Goal: Task Accomplishment & Management: Use online tool/utility

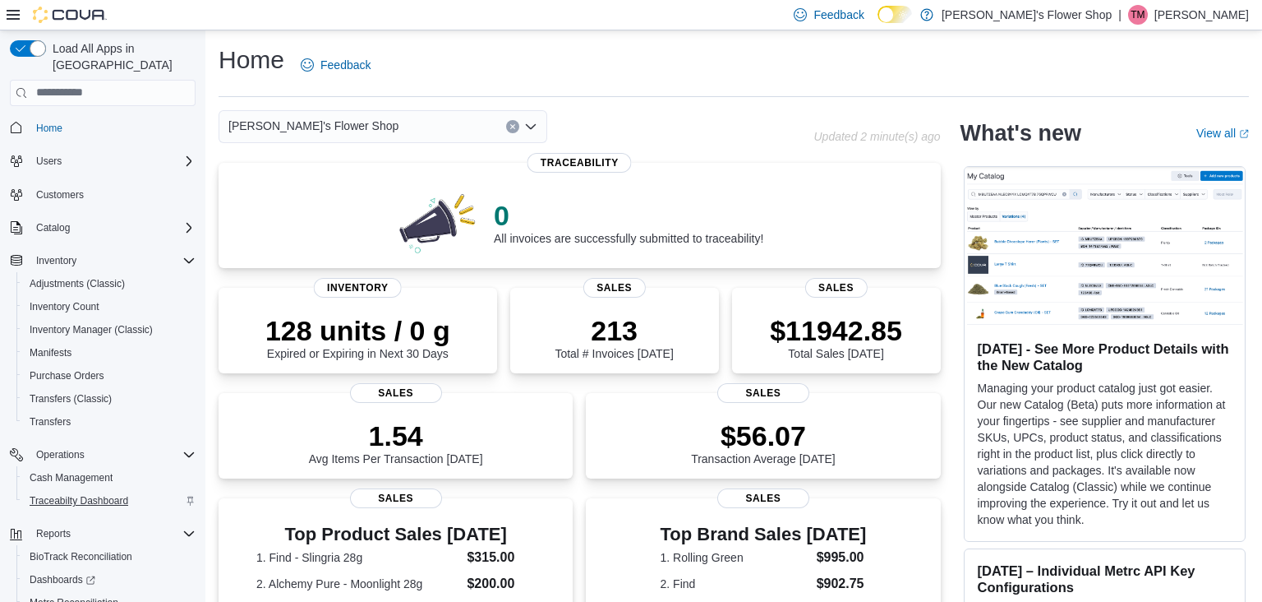
scroll to position [70, 0]
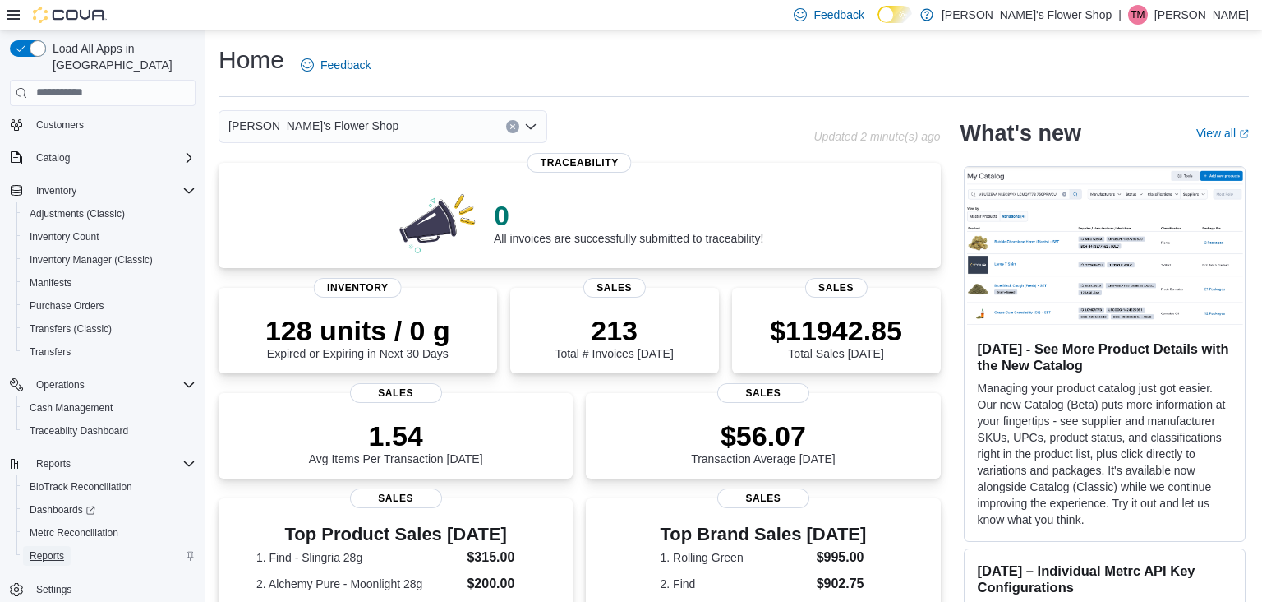
click at [52, 549] on span "Reports" at bounding box center [47, 555] width 35 height 13
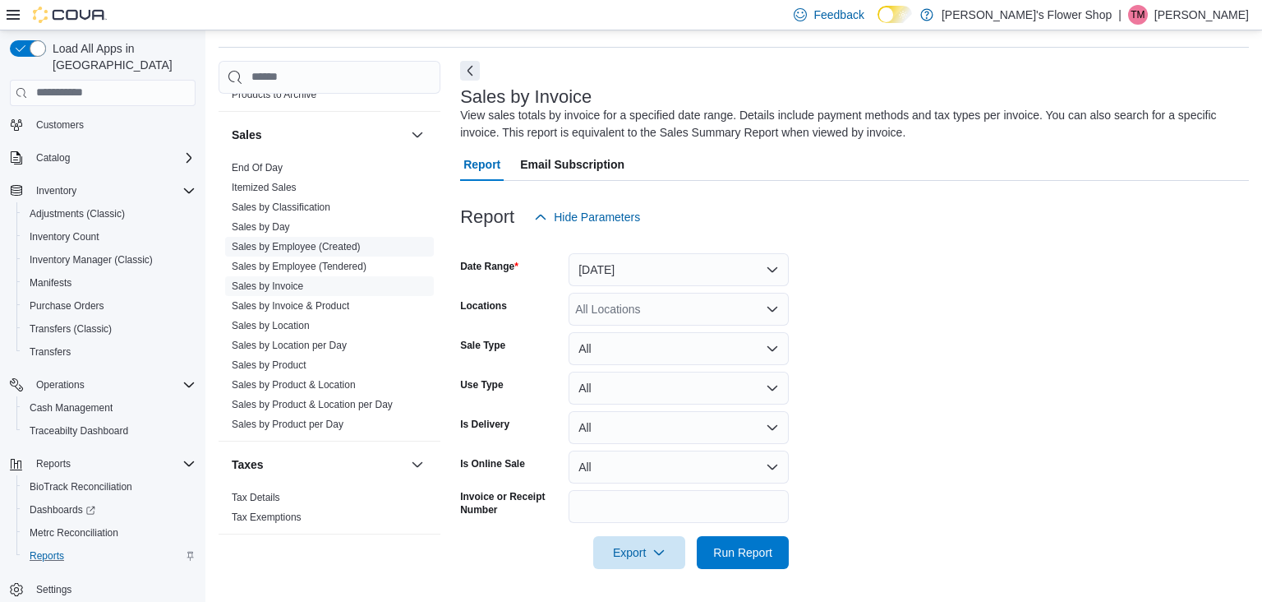
scroll to position [761, 0]
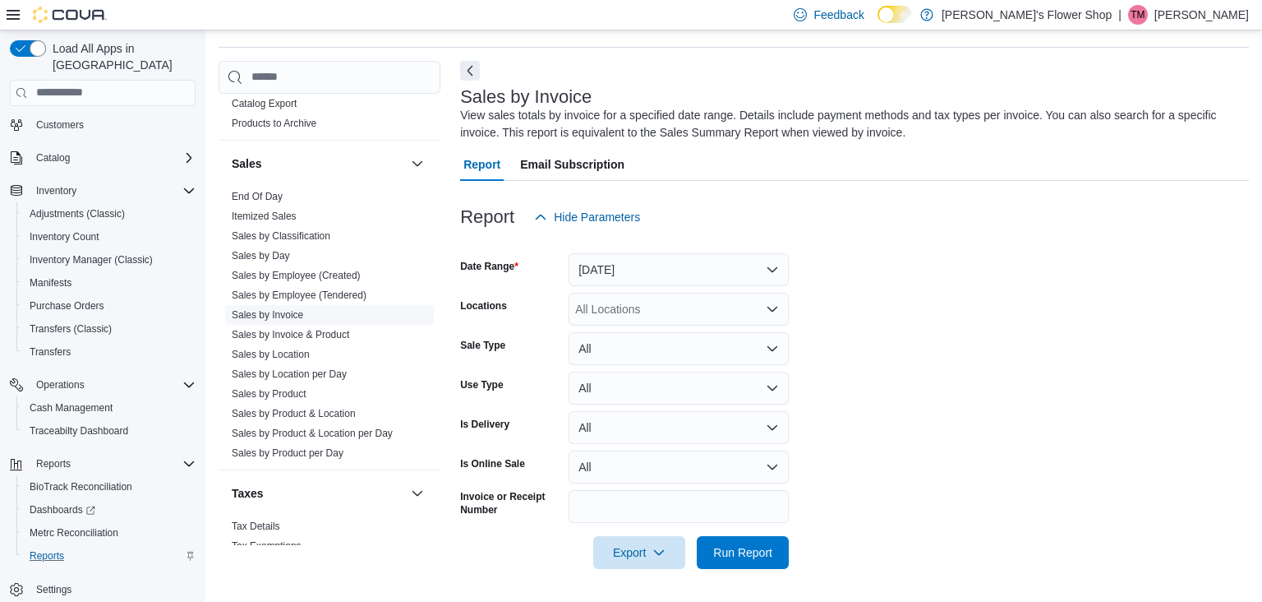
click at [286, 309] on link "Sales by Invoice" at bounding box center [267, 315] width 71 height 12
click at [611, 270] on button "Yesterday" at bounding box center [679, 269] width 220 height 33
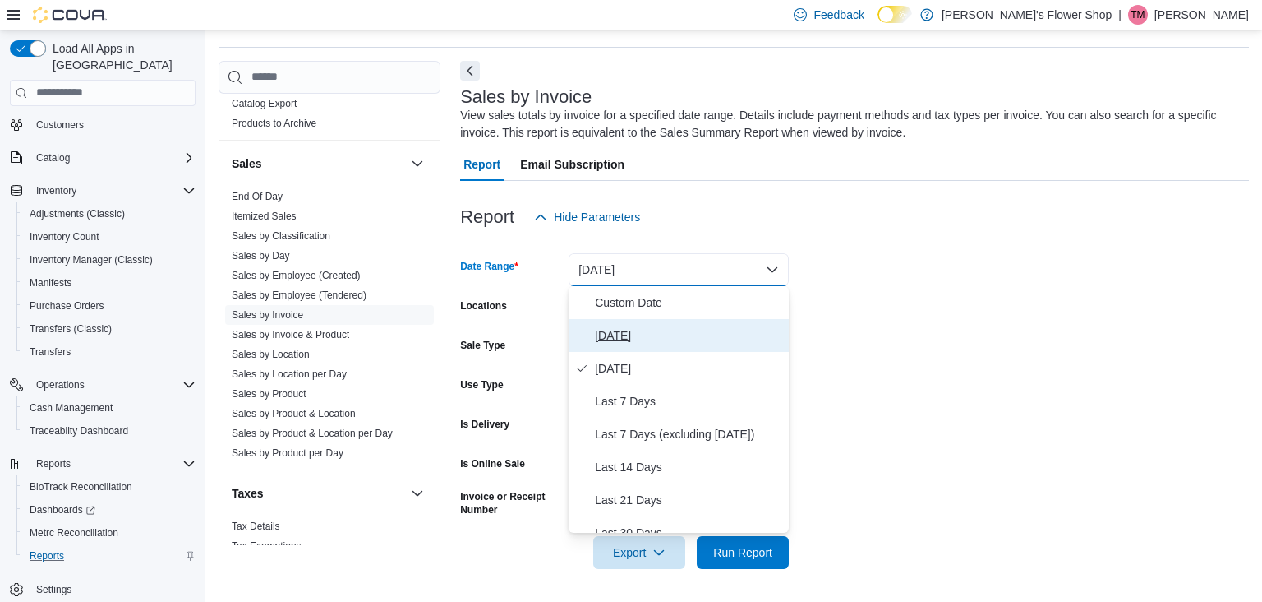
click at [635, 347] on button "Today" at bounding box center [679, 335] width 220 height 33
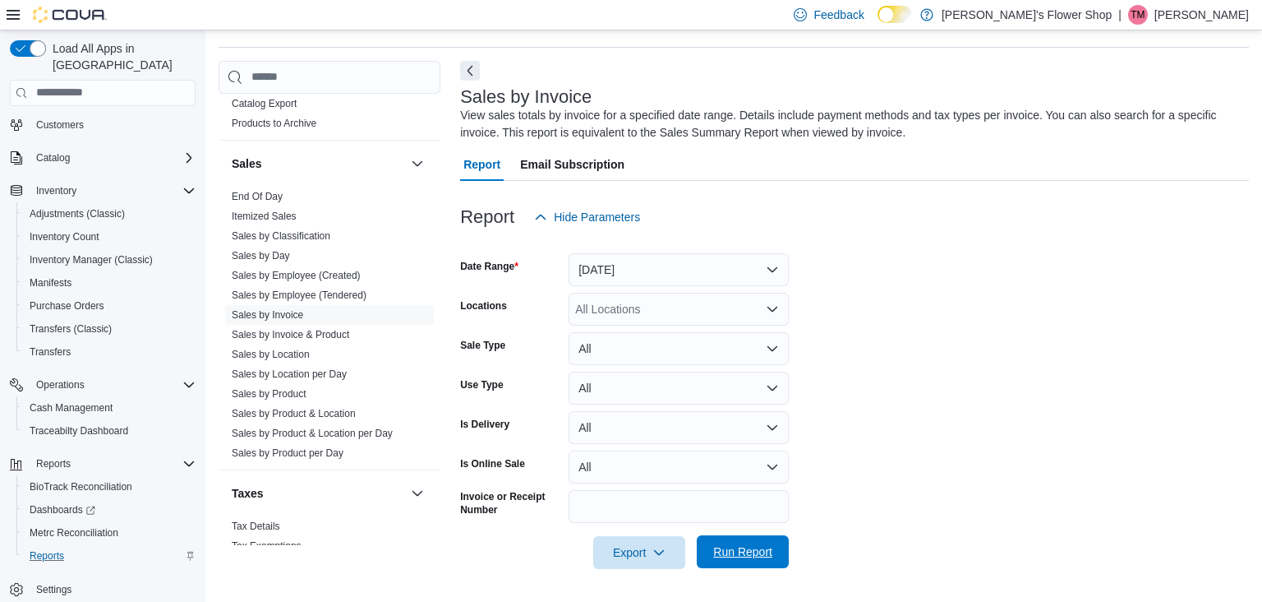
click at [714, 556] on span "Run Report" at bounding box center [742, 551] width 59 height 16
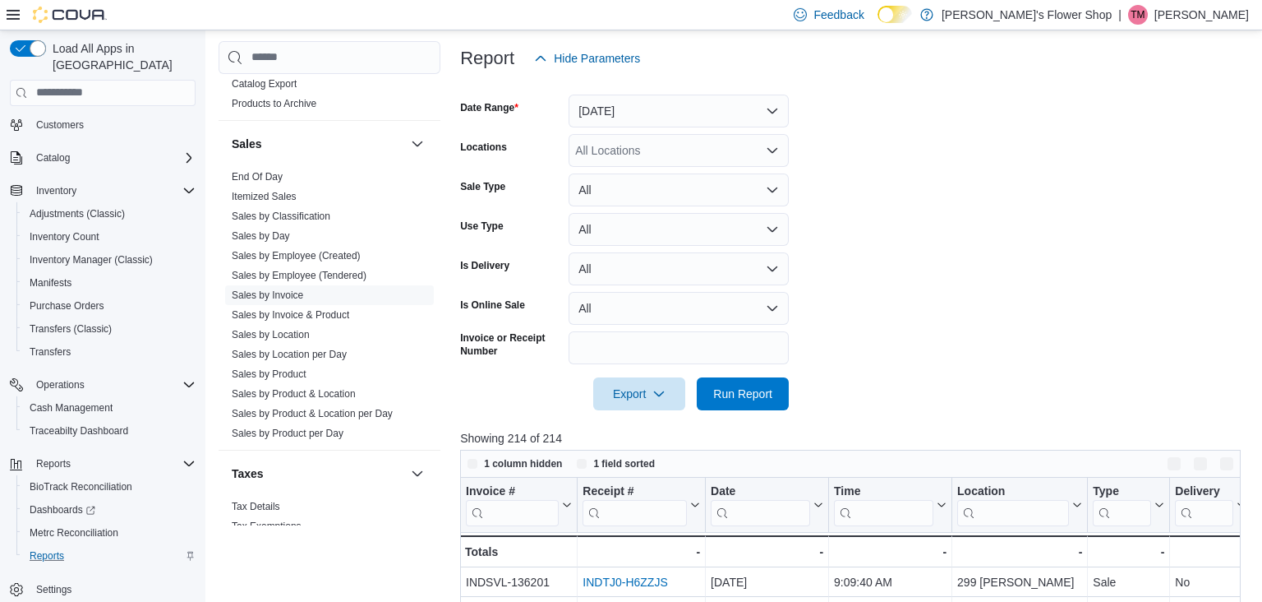
scroll to position [398, 0]
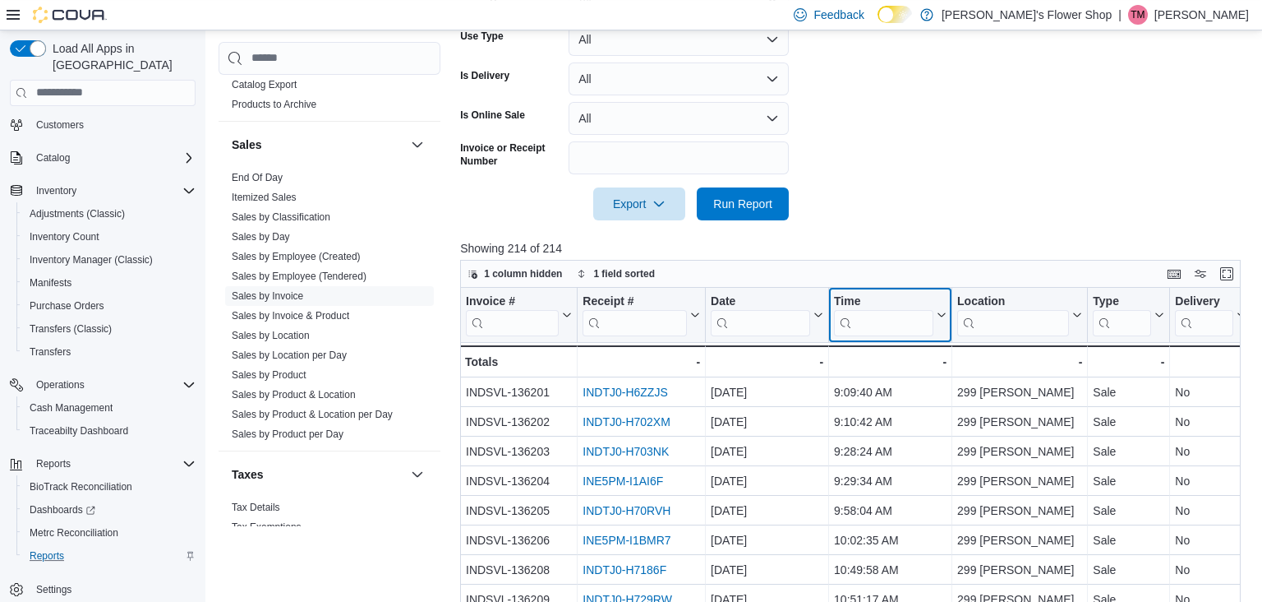
click at [876, 330] on input "search" at bounding box center [883, 322] width 99 height 26
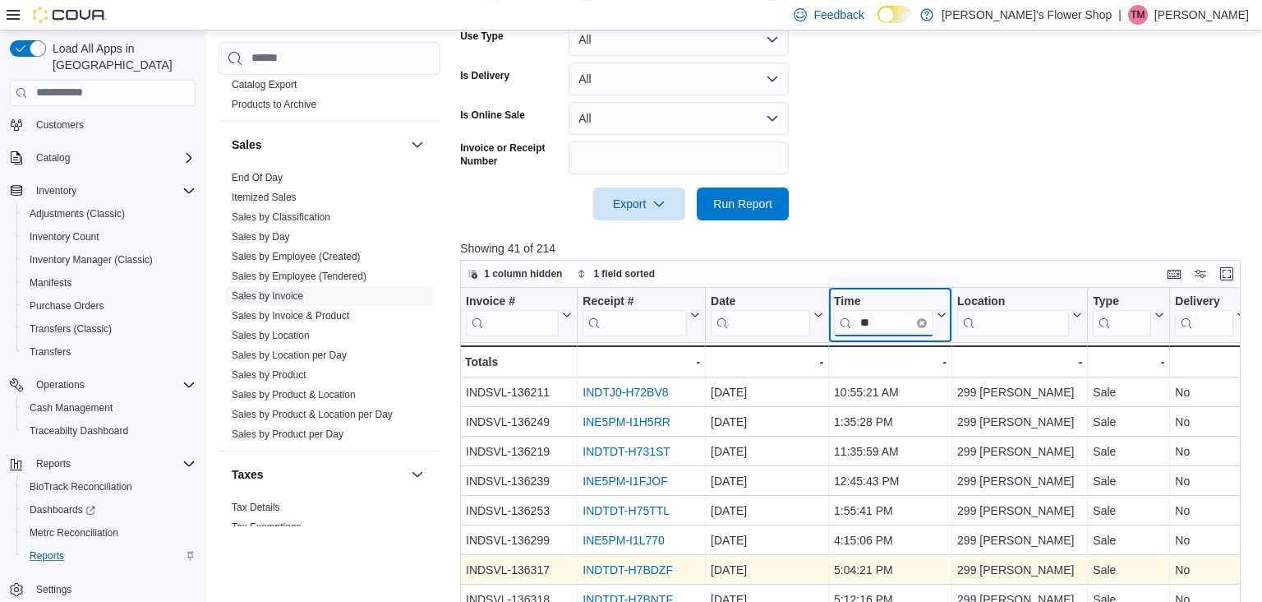
type input "**"
click at [653, 572] on link "INDTDT-H7BDZF" at bounding box center [628, 569] width 90 height 13
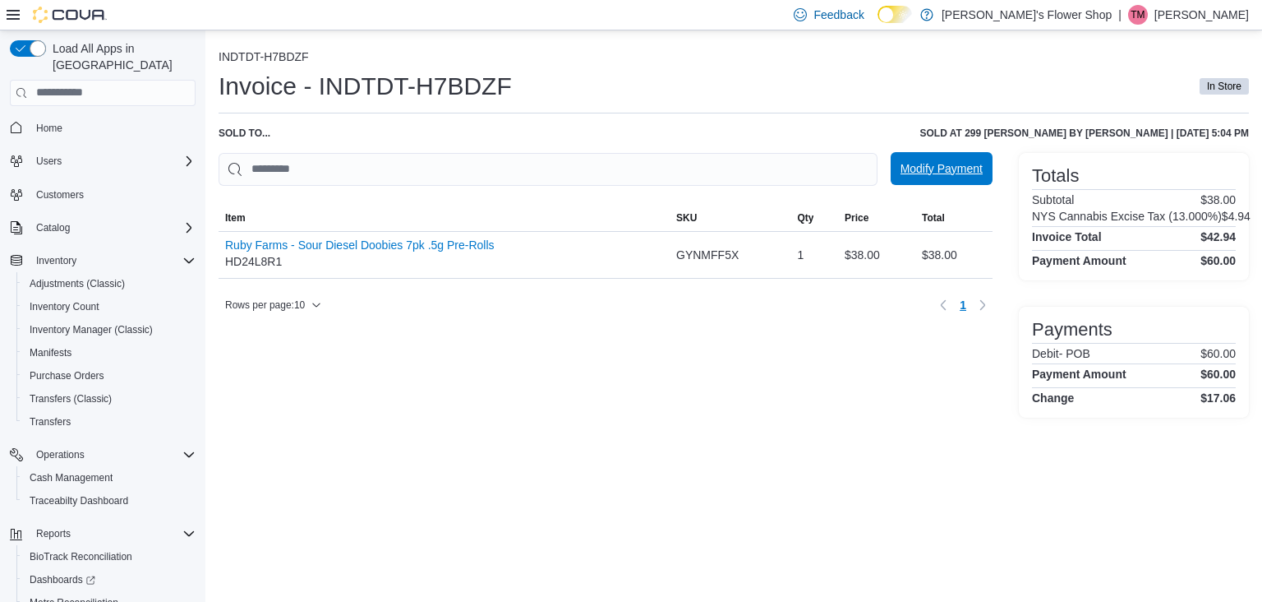
click at [945, 175] on span "Modify Payment" at bounding box center [942, 168] width 82 height 16
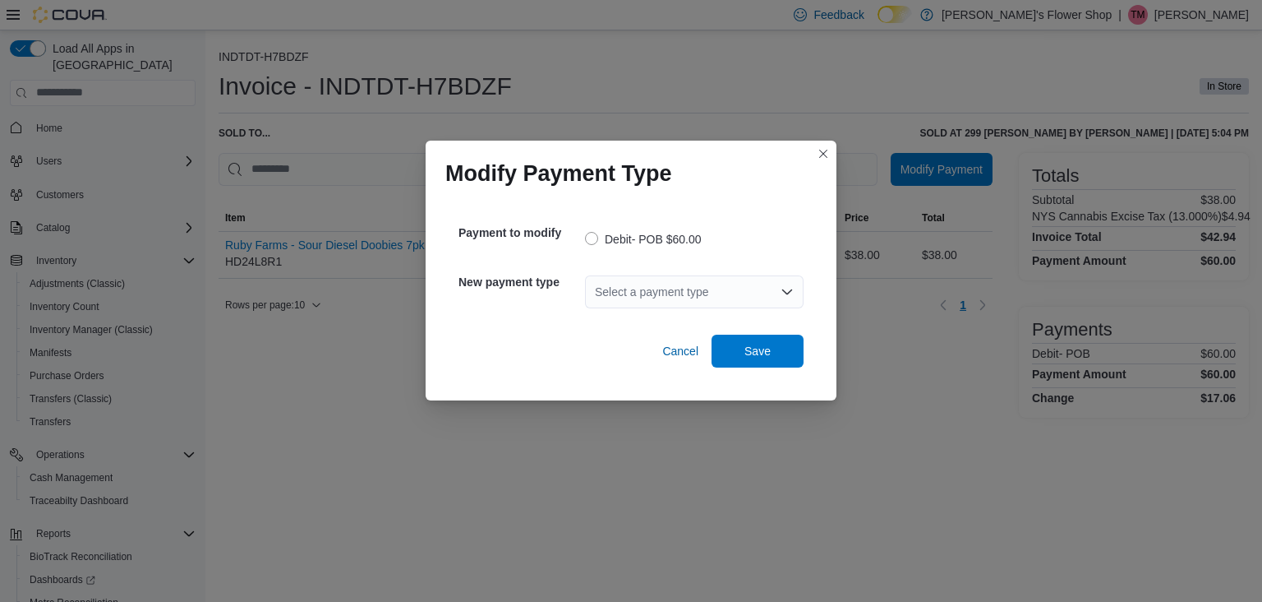
click at [687, 288] on div "Select a payment type" at bounding box center [694, 291] width 219 height 33
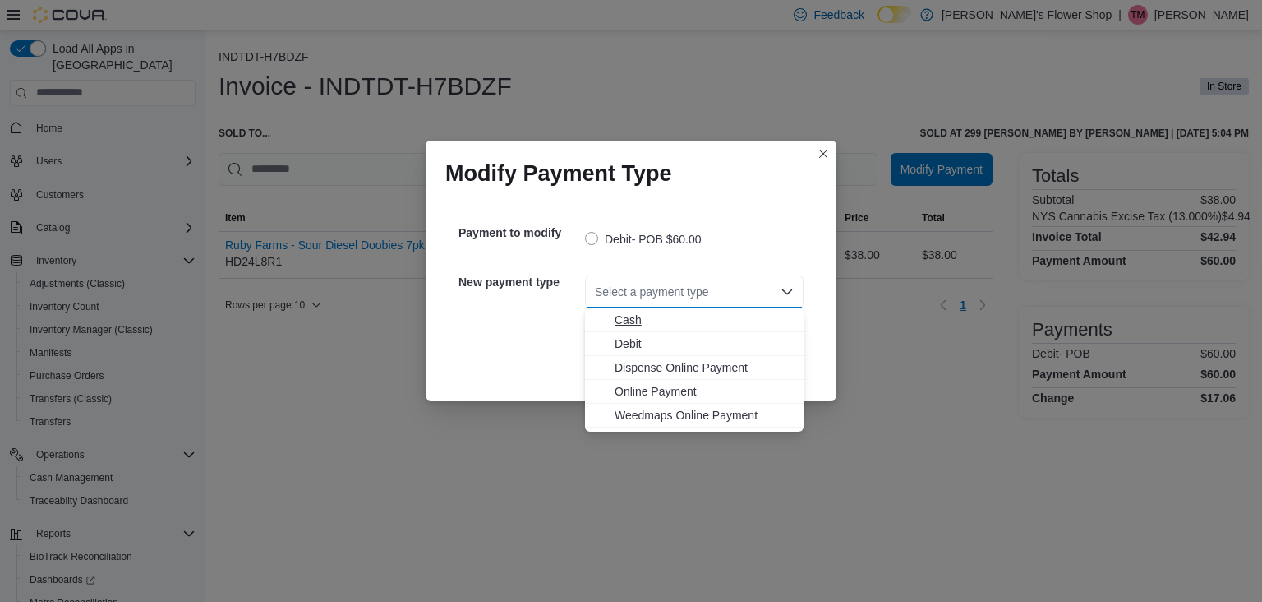
click at [674, 319] on span "Cash" at bounding box center [704, 319] width 179 height 16
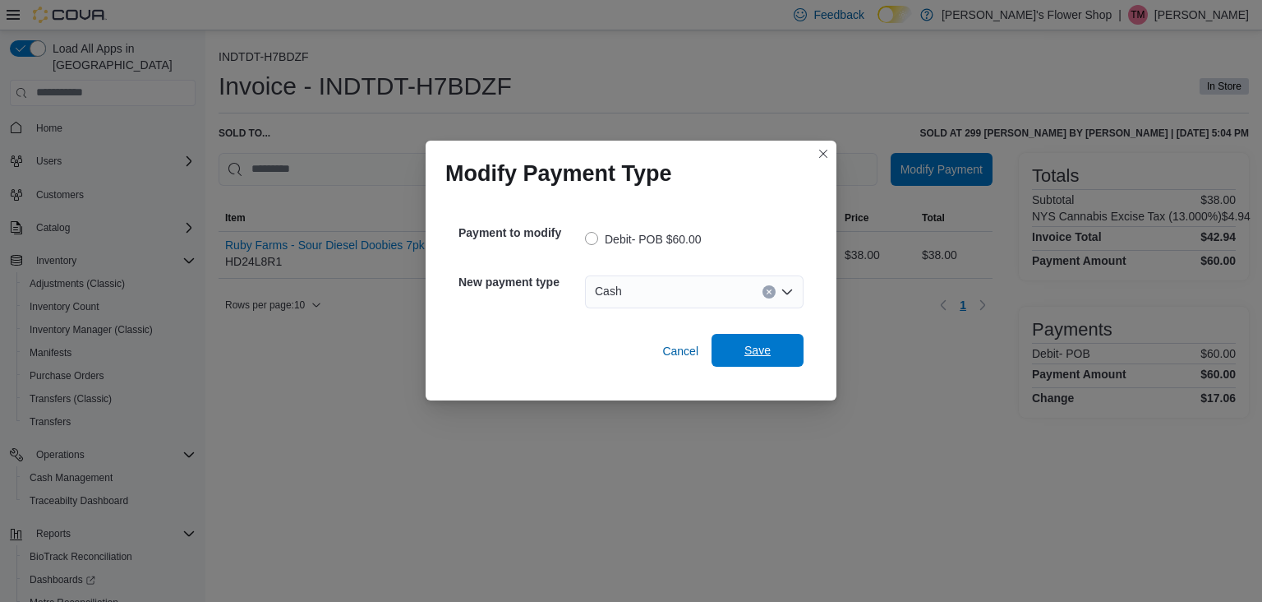
click at [751, 350] on span "Save" at bounding box center [758, 350] width 26 height 16
